Goal: Information Seeking & Learning: Learn about a topic

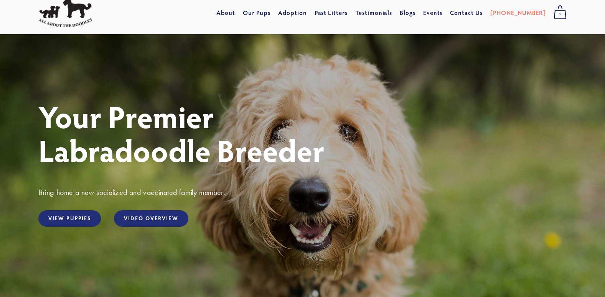
scroll to position [38, 0]
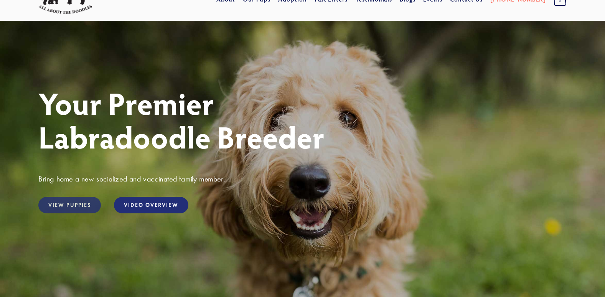
click at [78, 207] on link "View Puppies" at bounding box center [69, 205] width 62 height 16
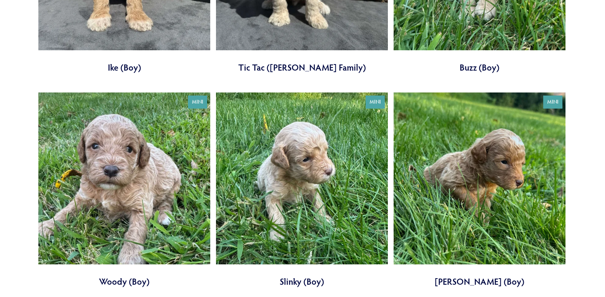
scroll to position [1073, 0]
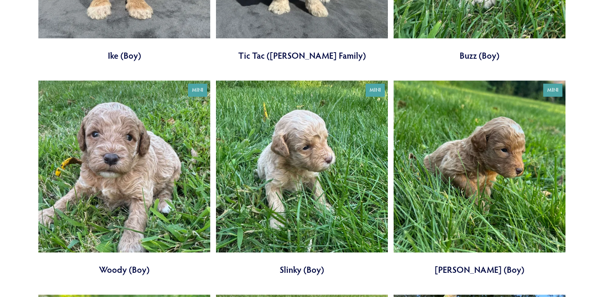
click at [181, 155] on link at bounding box center [124, 178] width 172 height 195
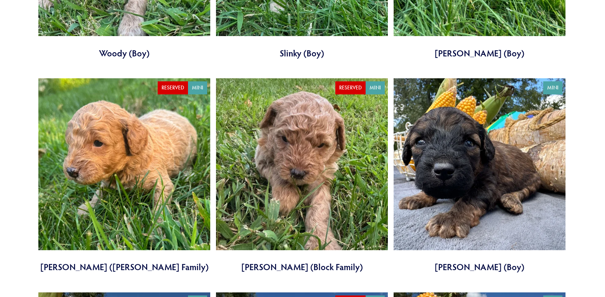
scroll to position [1303, 0]
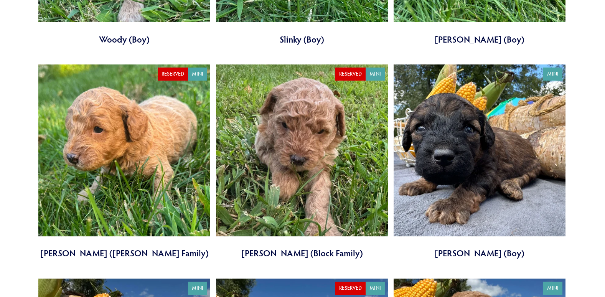
click at [175, 136] on link at bounding box center [124, 161] width 172 height 195
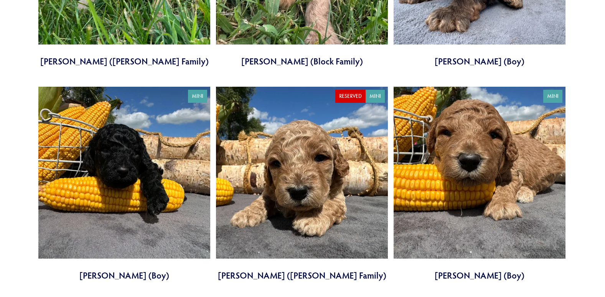
scroll to position [1533, 0]
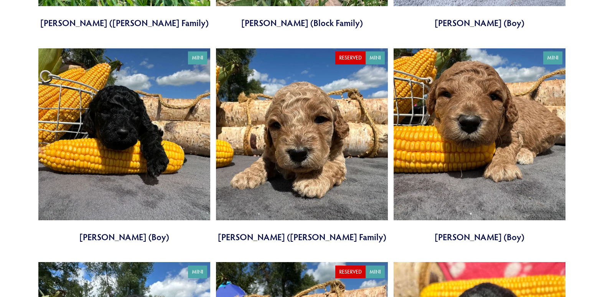
click at [271, 151] on link at bounding box center [302, 145] width 172 height 195
click at [273, 146] on link at bounding box center [302, 145] width 172 height 195
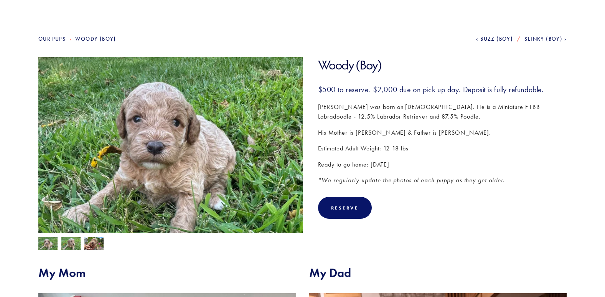
scroll to position [77, 0]
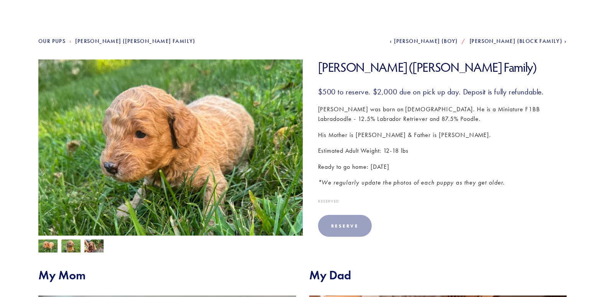
scroll to position [38, 0]
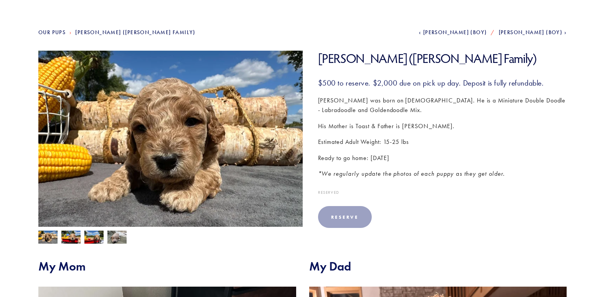
scroll to position [77, 0]
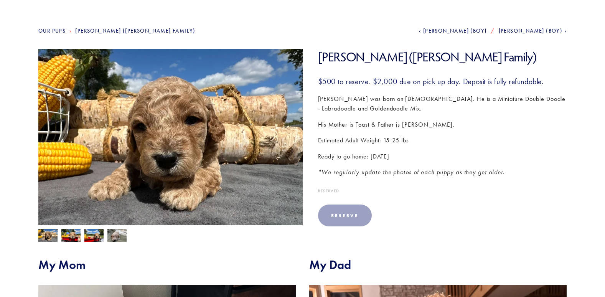
click at [72, 235] on img at bounding box center [70, 236] width 19 height 15
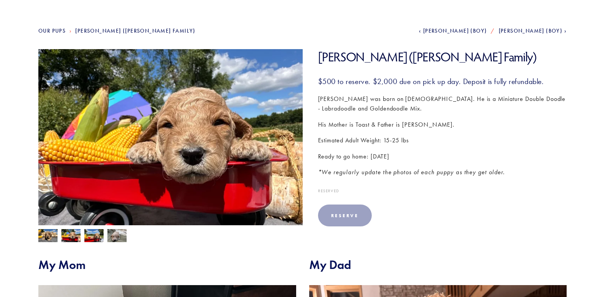
click at [96, 234] on img at bounding box center [93, 236] width 19 height 15
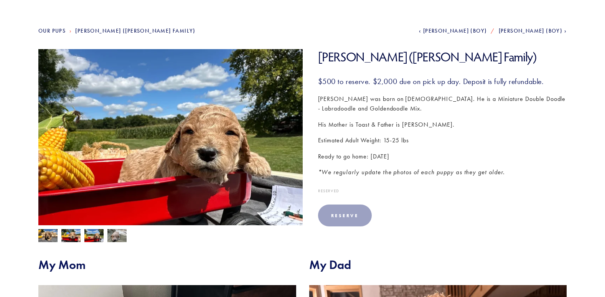
click at [118, 234] on img at bounding box center [116, 235] width 19 height 15
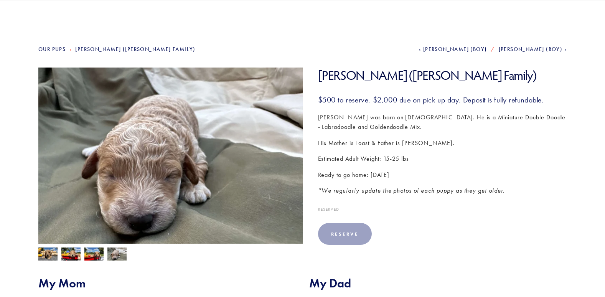
scroll to position [0, 0]
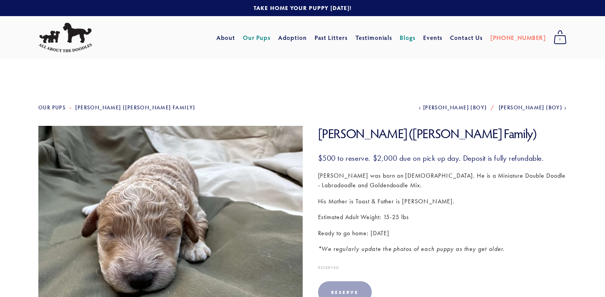
click at [415, 40] on link "Blogs" at bounding box center [407, 38] width 16 height 14
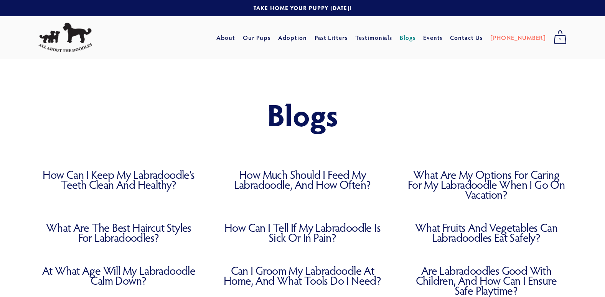
click at [277, 182] on link "How Much Should I Feed My Labradoodle, and How Often?" at bounding box center [302, 179] width 161 height 20
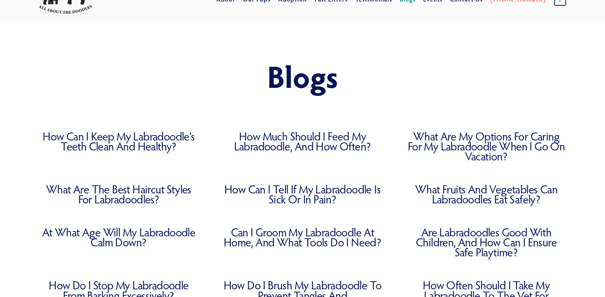
scroll to position [77, 0]
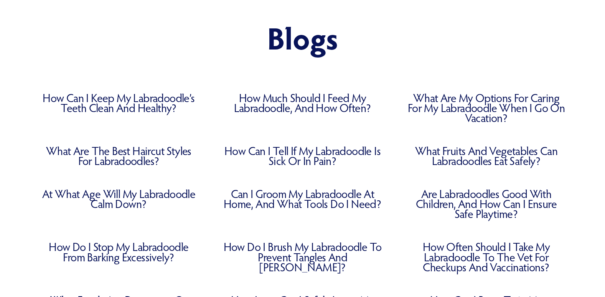
click at [135, 151] on link "What Are the Best Haircut Styles for Labradoodles?" at bounding box center [118, 156] width 161 height 20
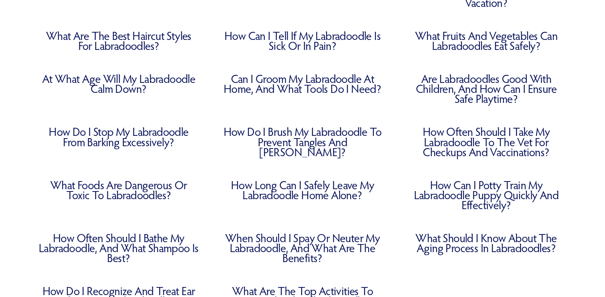
scroll to position [230, 0]
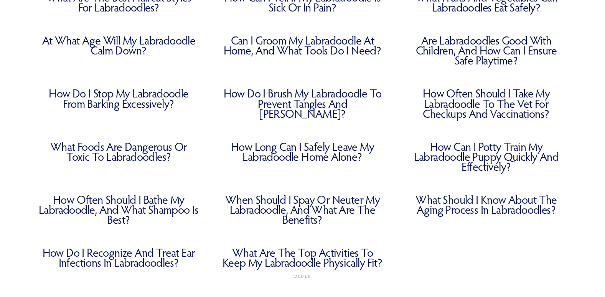
click at [258, 93] on link "How Do I Brush My Labradoodle to Prevent Tangles and [PERSON_NAME]?" at bounding box center [302, 103] width 161 height 30
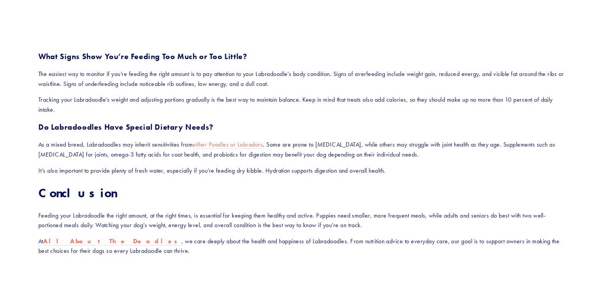
scroll to position [1035, 0]
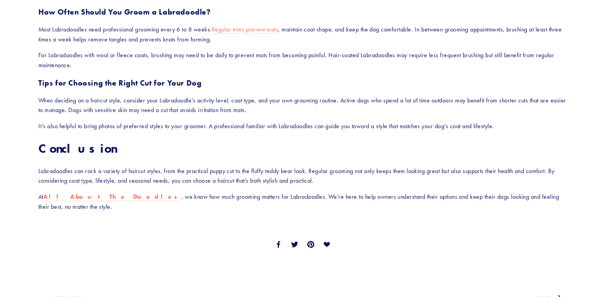
scroll to position [920, 0]
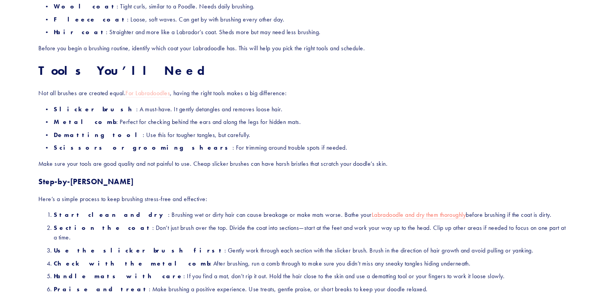
scroll to position [498, 0]
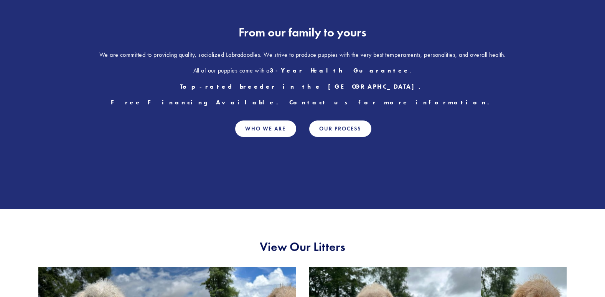
scroll to position [422, 0]
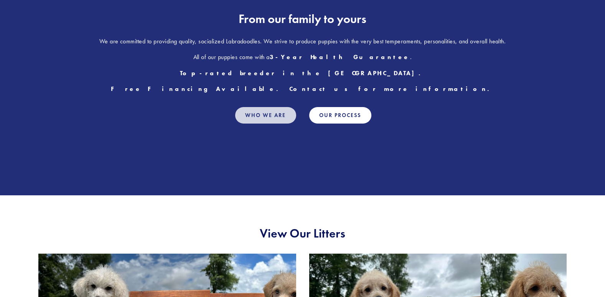
click at [257, 117] on link "Who We Are" at bounding box center [265, 115] width 61 height 16
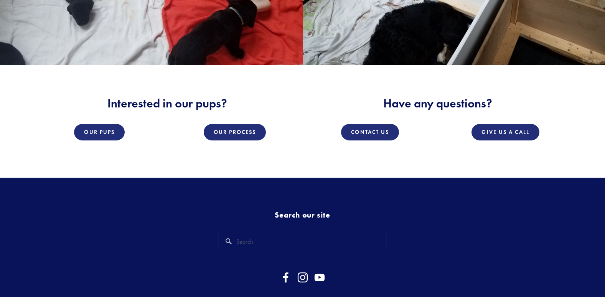
scroll to position [1188, 0]
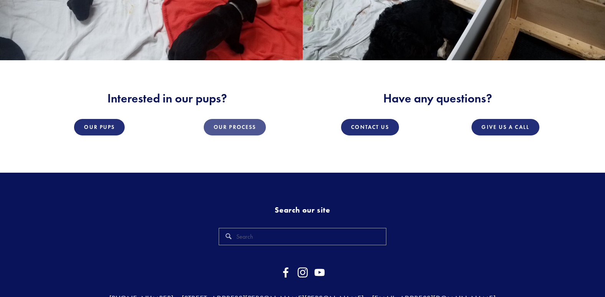
click at [234, 127] on link "Our Process" at bounding box center [235, 127] width 62 height 16
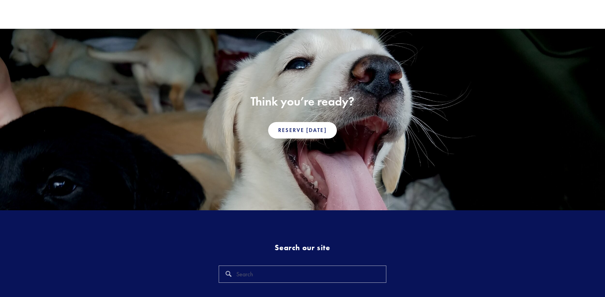
scroll to position [383, 0]
